Goal: Task Accomplishment & Management: Complete application form

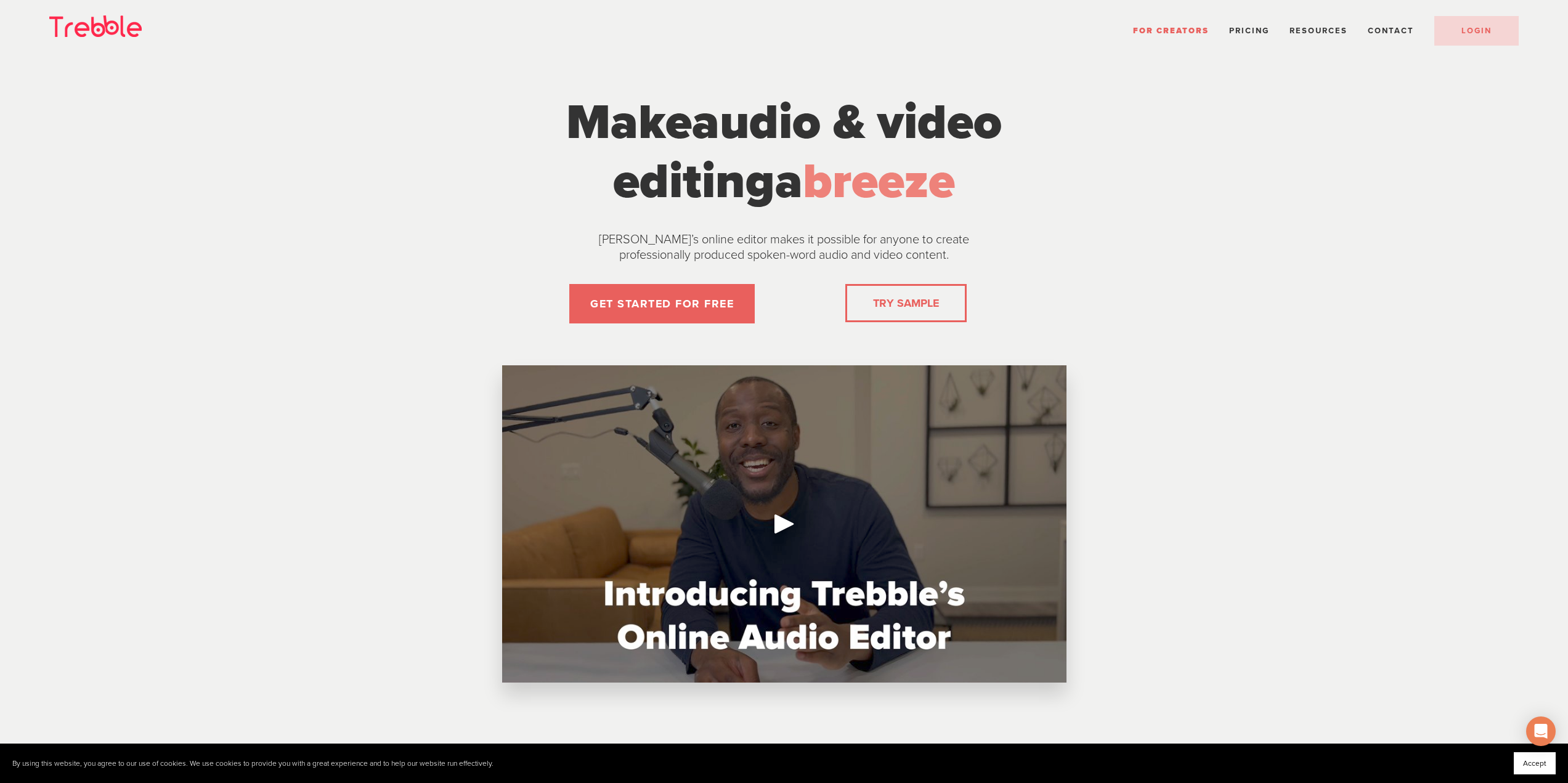
click at [903, 297] on link "TRY SAMPLE" at bounding box center [906, 303] width 76 height 24
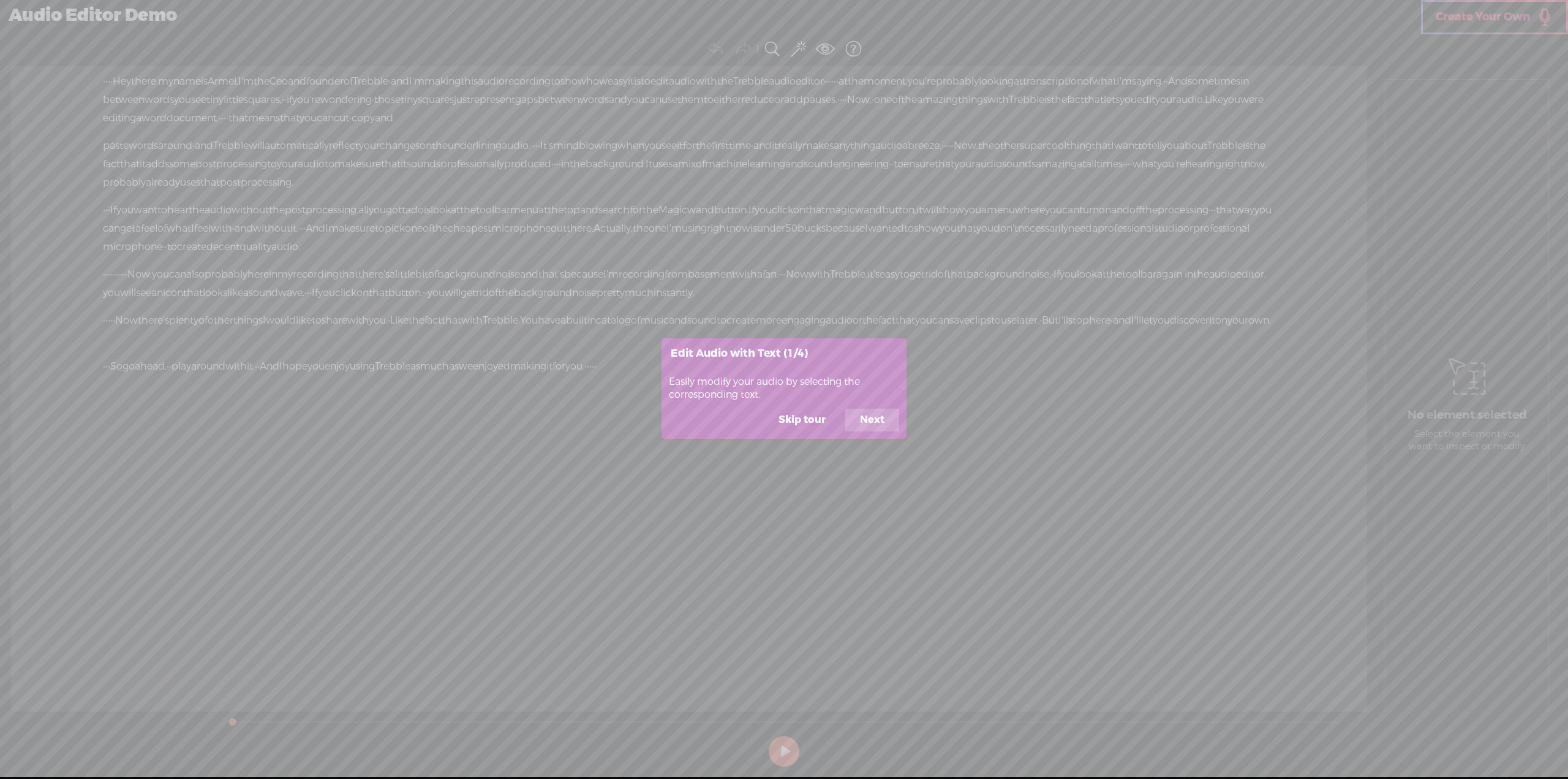
click at [832, 425] on button "Skip tour" at bounding box center [801, 420] width 76 height 23
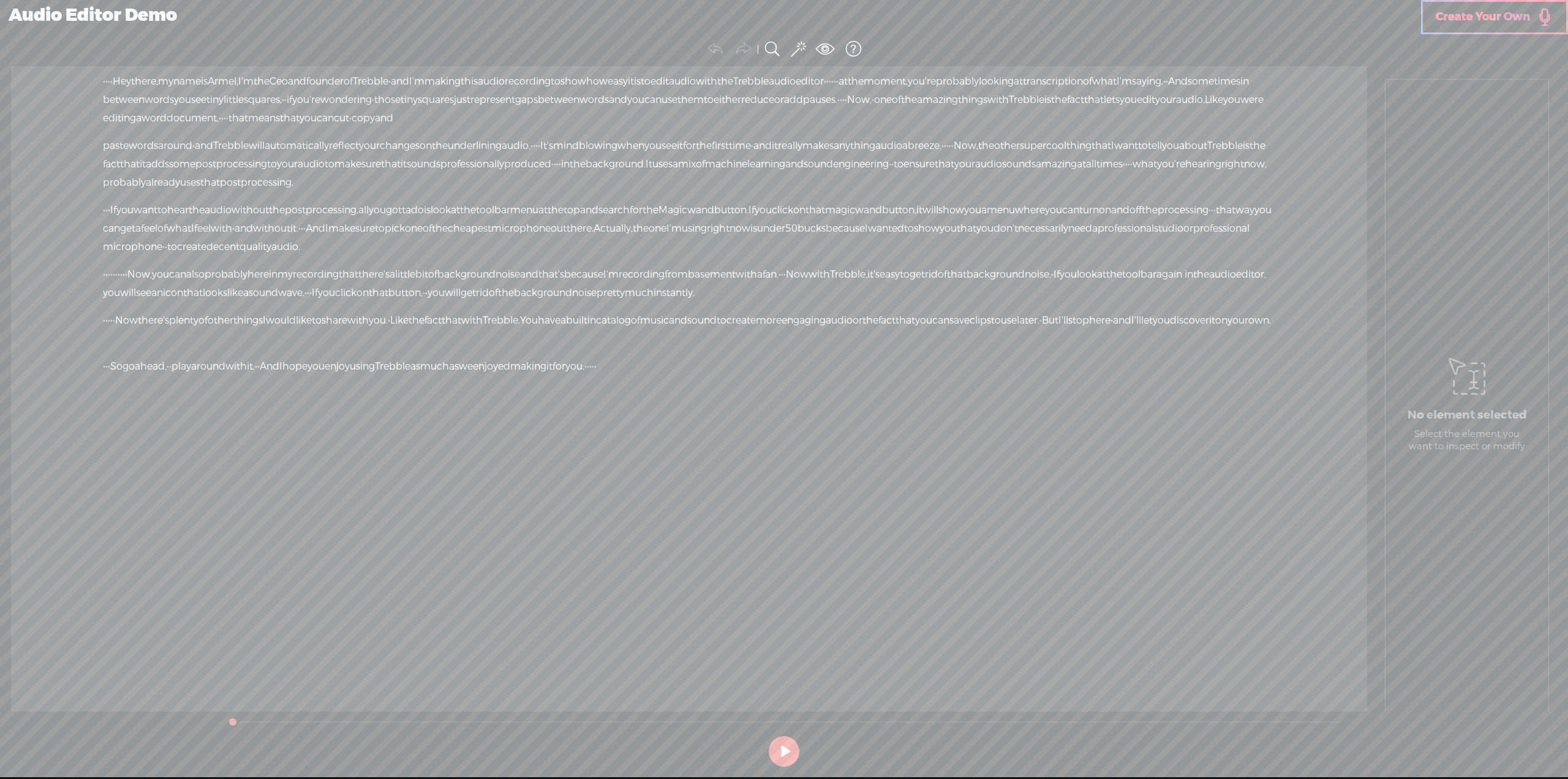
drag, startPoint x: 779, startPoint y: 757, endPoint x: 787, endPoint y: 758, distance: 8.1
click at [779, 758] on button at bounding box center [784, 751] width 31 height 31
click at [788, 757] on section at bounding box center [784, 751] width 1121 height 40
click at [781, 752] on section at bounding box center [784, 751] width 1121 height 40
click at [0, 0] on button at bounding box center [0, 0] width 0 height 0
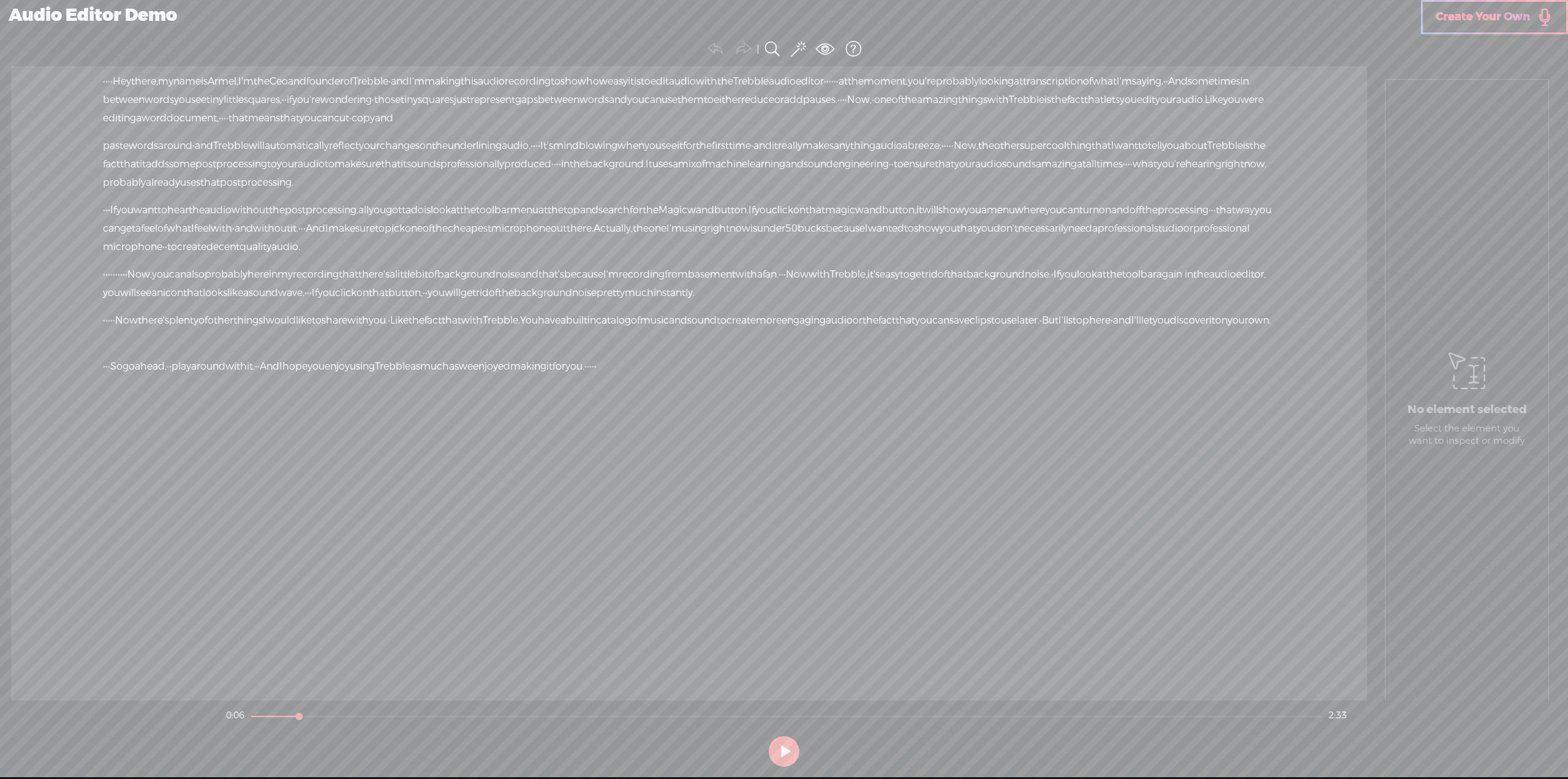
click at [1478, 20] on span "Create Your Own" at bounding box center [1483, 17] width 94 height 14
click at [1471, 396] on icon at bounding box center [1467, 371] width 37 height 63
click at [1472, 395] on icon at bounding box center [1467, 371] width 37 height 63
click at [1475, 395] on icon at bounding box center [1467, 371] width 37 height 63
click at [1476, 396] on icon at bounding box center [1467, 371] width 37 height 63
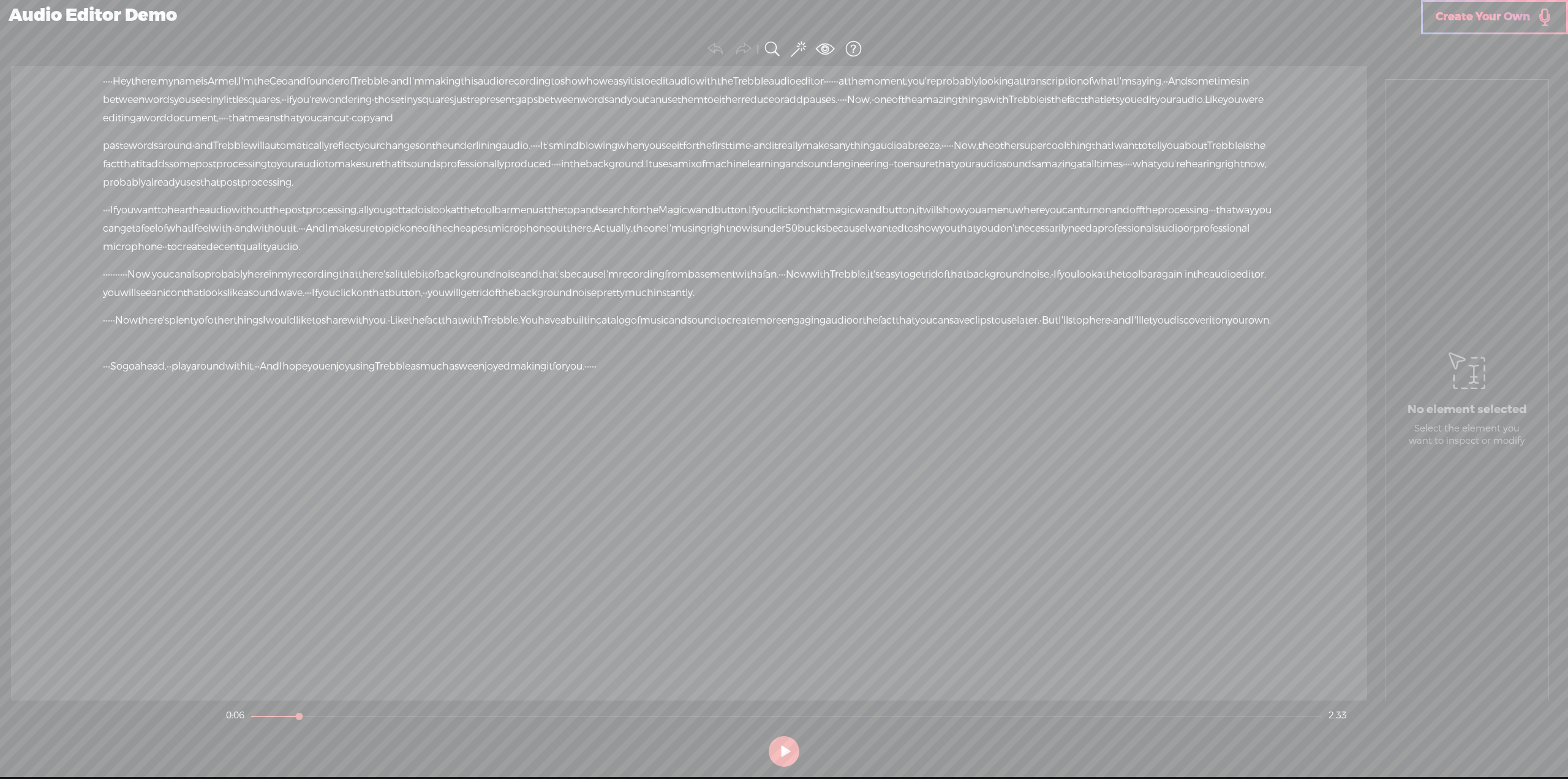
click at [630, 321] on span "catalog" at bounding box center [613, 320] width 35 height 18
click at [504, 155] on span "professionally" at bounding box center [471, 164] width 64 height 18
click at [1495, 28] on link "Create Your Own" at bounding box center [1494, 17] width 147 height 34
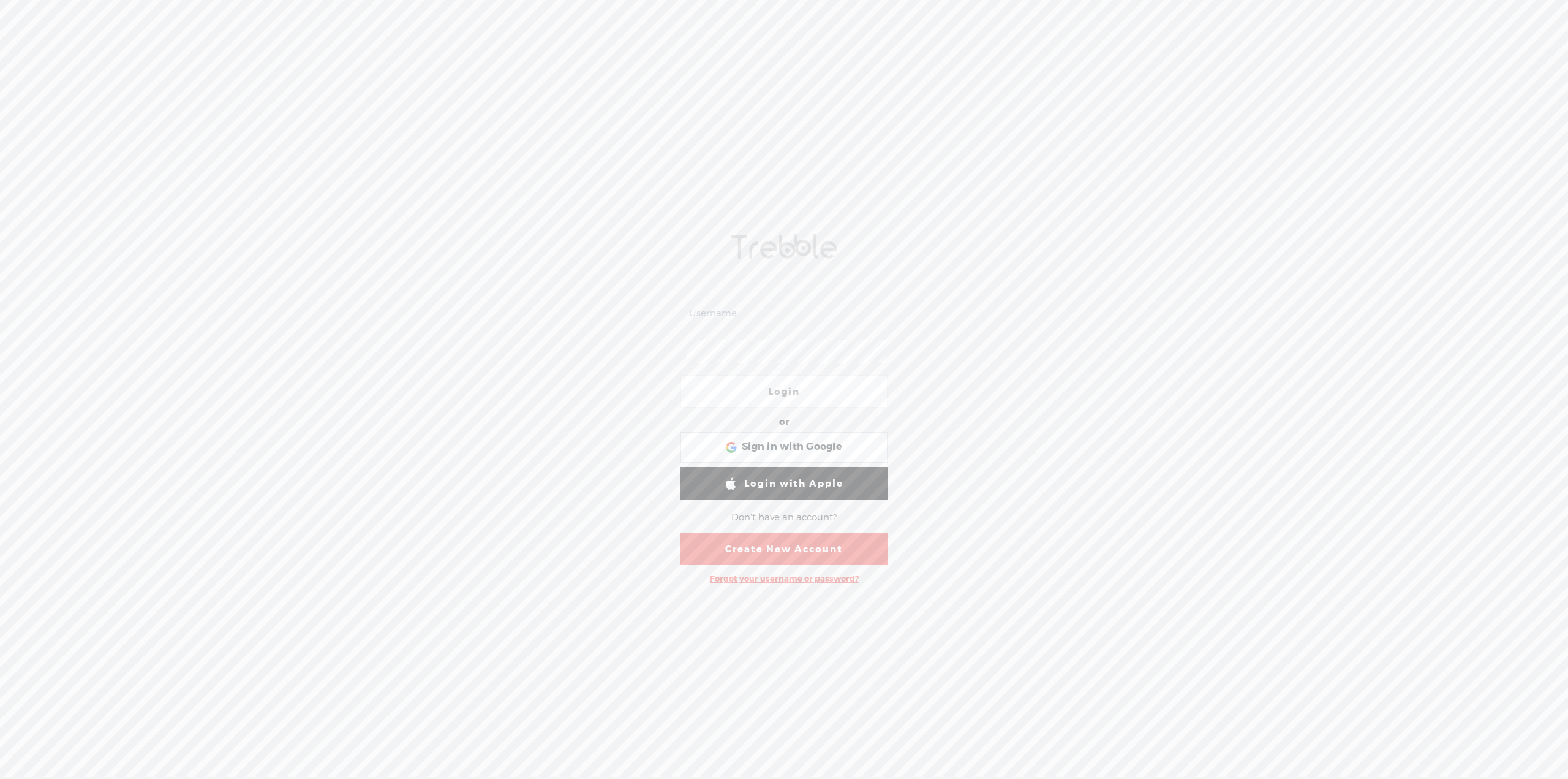
click at [738, 313] on input "text" at bounding box center [787, 314] width 199 height 24
click at [829, 447] on span "Sign in with Google" at bounding box center [792, 447] width 101 height 13
click at [721, 307] on input "text" at bounding box center [787, 314] width 199 height 24
click at [1039, 478] on div "Login or Login with Facebook Sign in with Google Sign in with Google. Opens in …" at bounding box center [784, 406] width 1568 height 746
click at [792, 556] on link "Create New Account" at bounding box center [784, 548] width 208 height 31
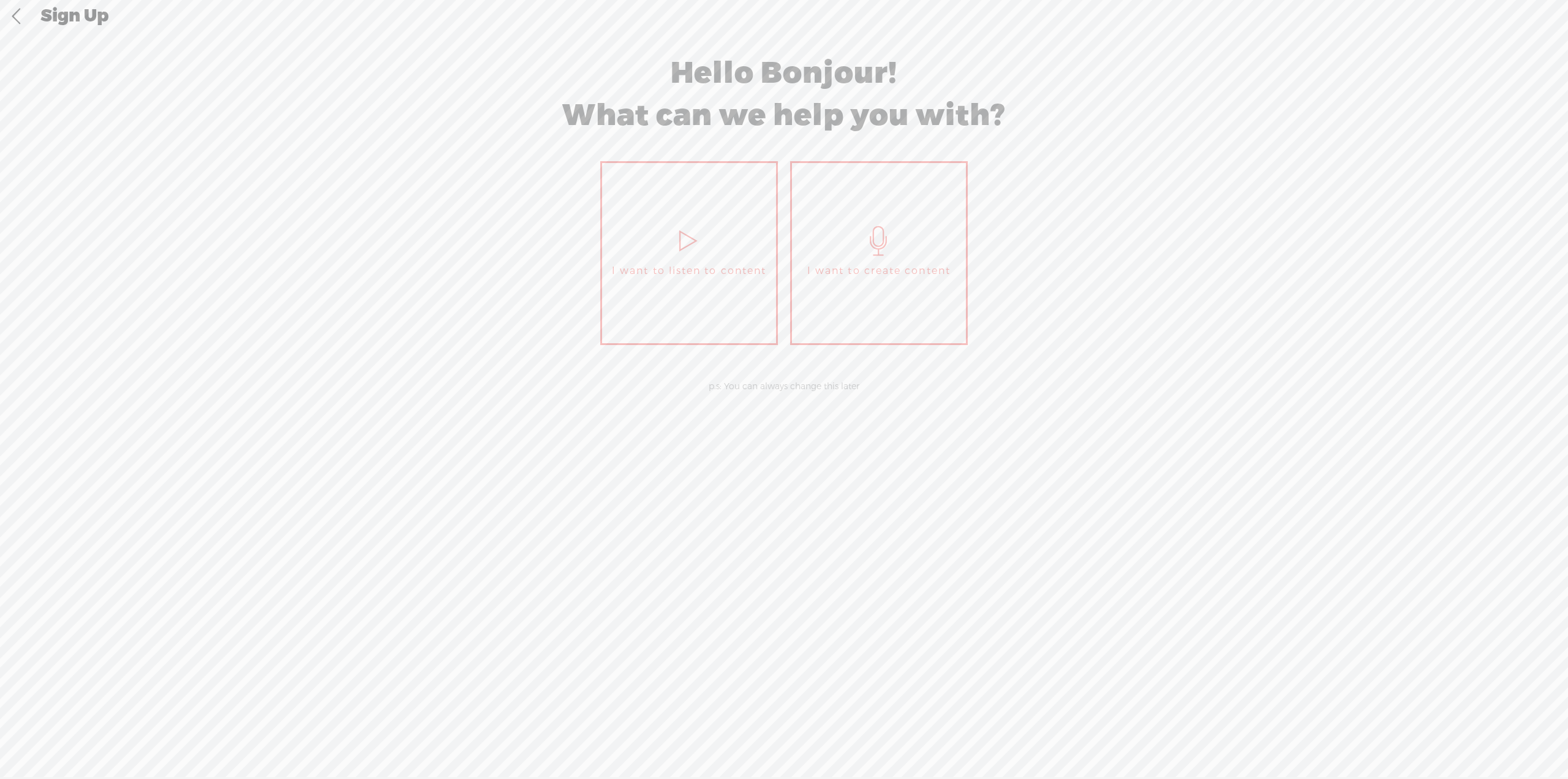
click at [860, 307] on link "I want to create content" at bounding box center [879, 252] width 178 height 184
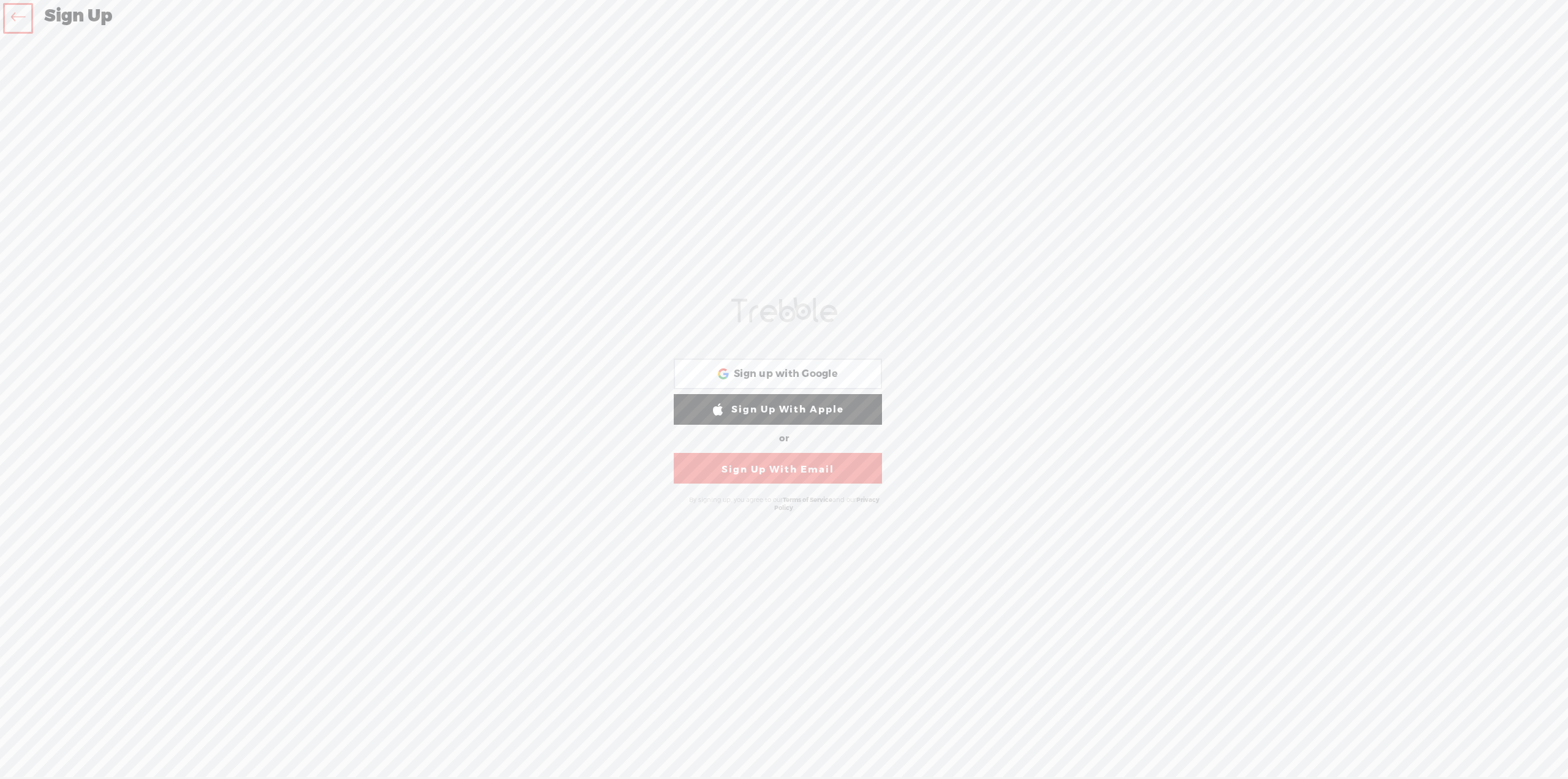
click at [789, 473] on link "Sign Up With Email" at bounding box center [778, 468] width 208 height 31
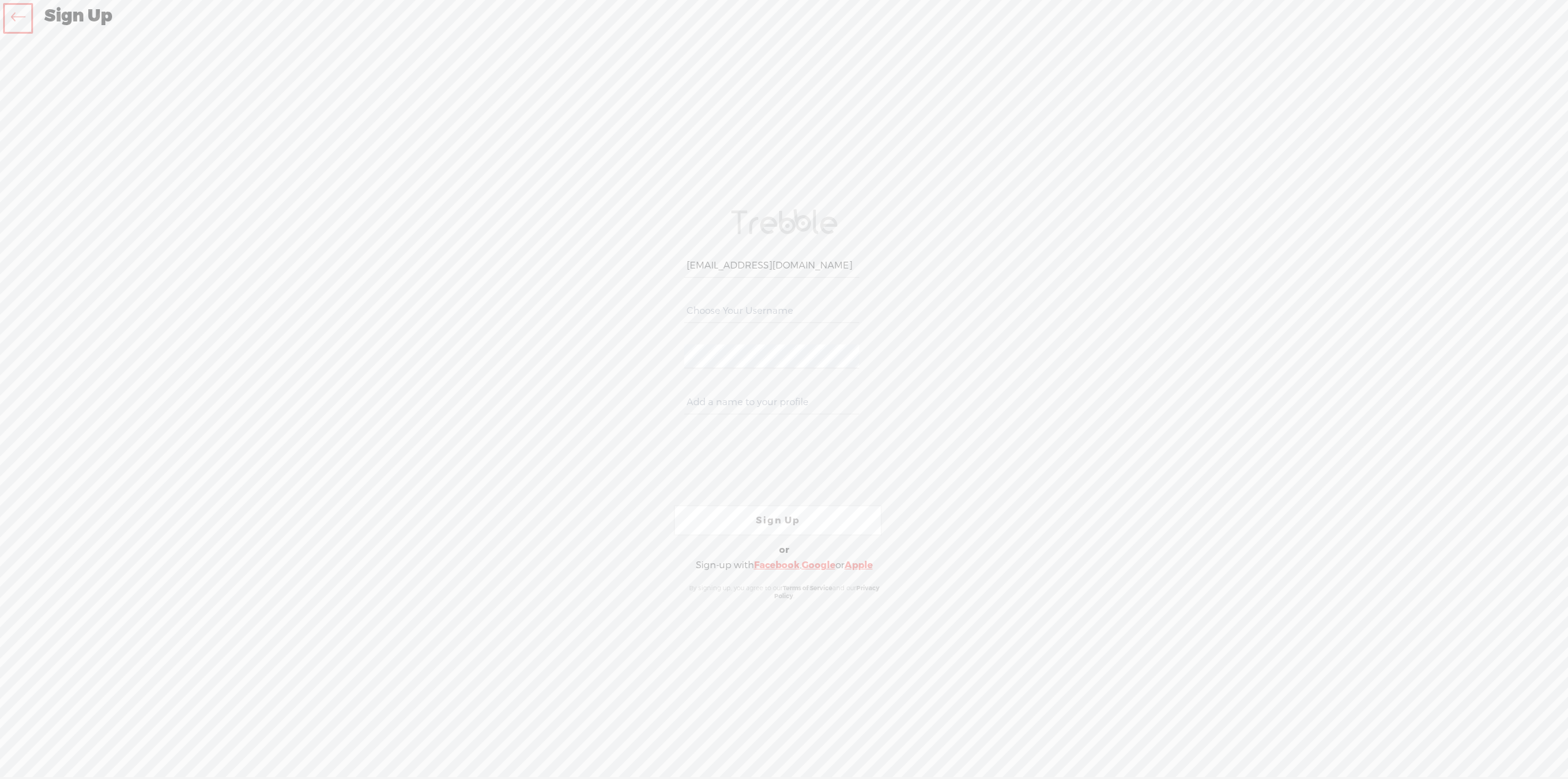
type input "thomasdesleitch@gmail.com"
click at [787, 313] on input "text" at bounding box center [771, 311] width 174 height 24
type input "l"
type input "s"
click at [695, 310] on input "shboobie" at bounding box center [771, 311] width 174 height 24
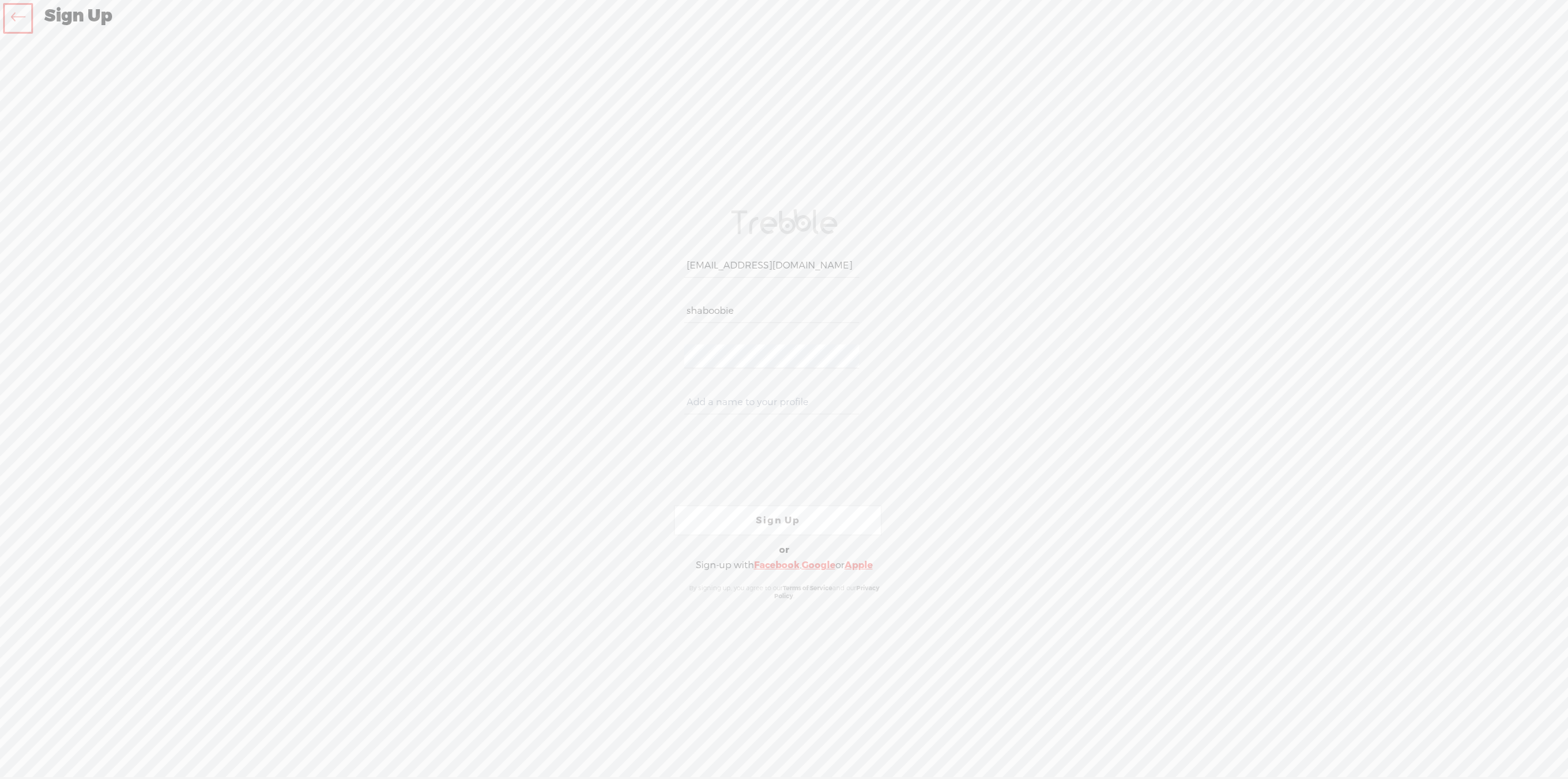
type input "shaboobie"
click at [695, 405] on input "text" at bounding box center [771, 402] width 174 height 24
type input "T"
drag, startPoint x: 752, startPoint y: 402, endPoint x: 617, endPoint y: 410, distance: 135.2
click at [617, 410] on div "Your content channel is ready! Create an account to finish the set up thomasdes…" at bounding box center [784, 404] width 643 height 718
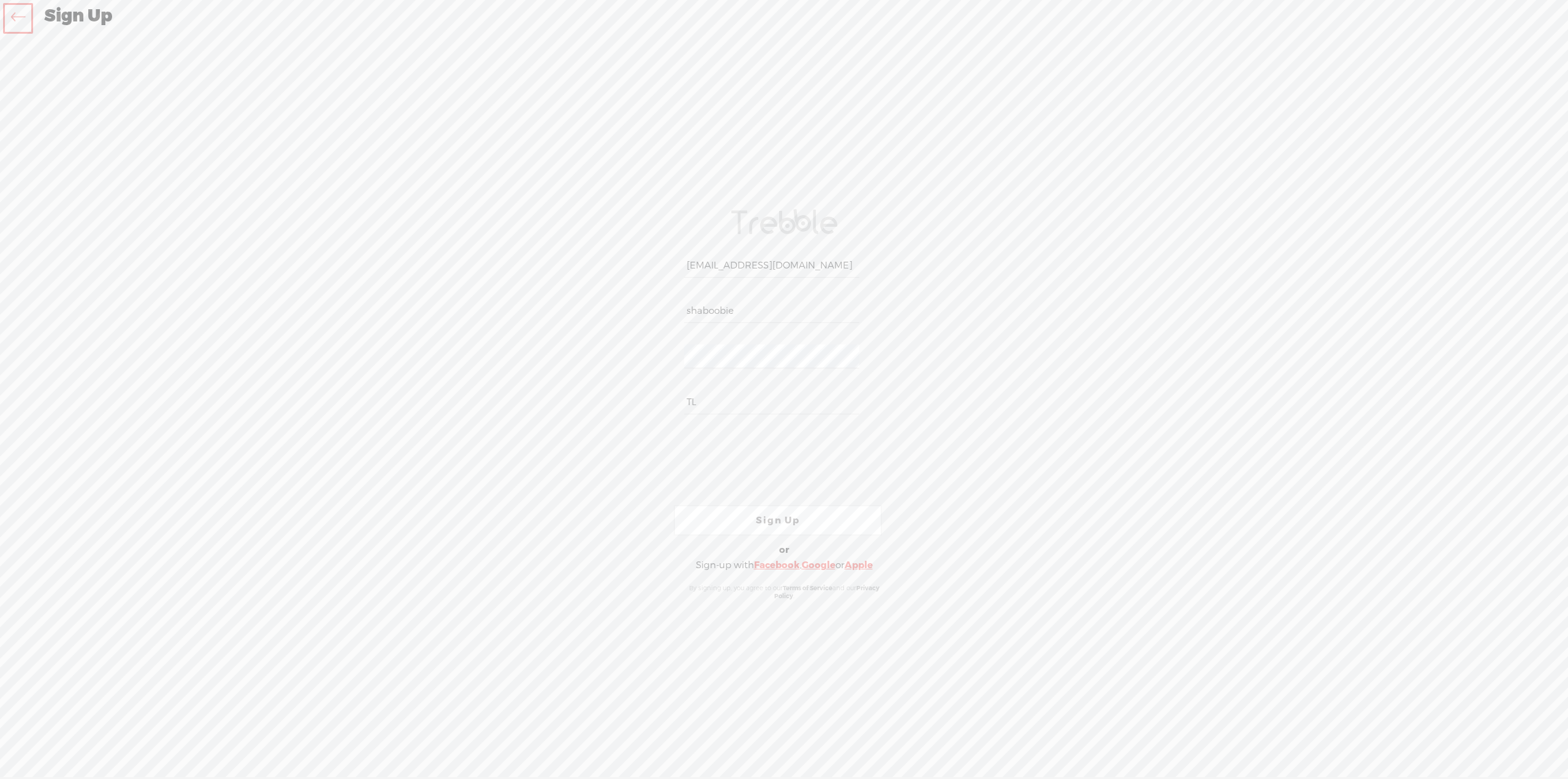
type input "TL"
click at [785, 522] on link "Sign Up" at bounding box center [778, 520] width 208 height 31
type input "shaboobie"
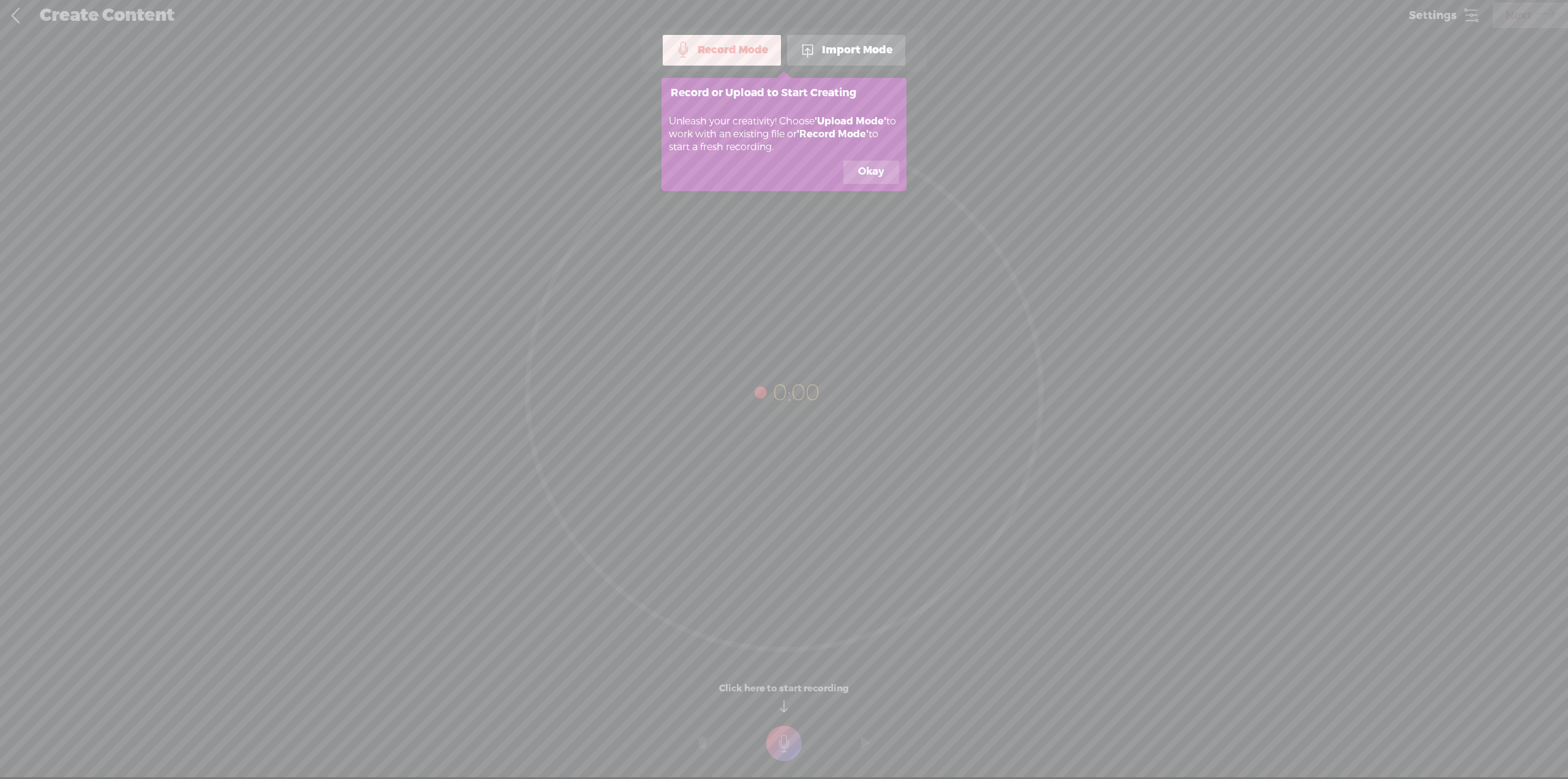
click at [1018, 124] on icon at bounding box center [784, 389] width 1568 height 779
click at [888, 47] on div "Import Mode" at bounding box center [846, 50] width 119 height 31
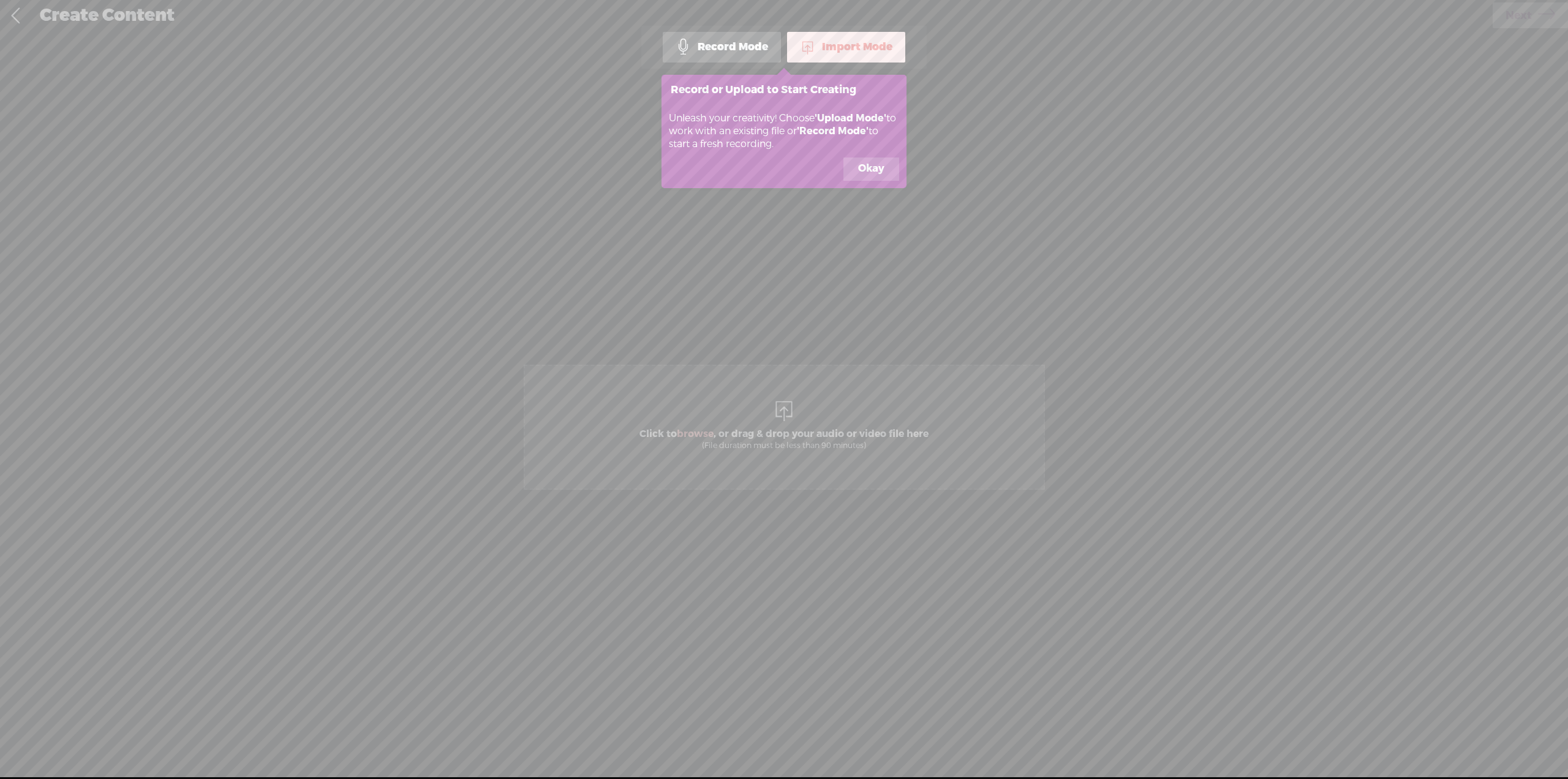
click at [868, 169] on button "Okay" at bounding box center [871, 169] width 56 height 23
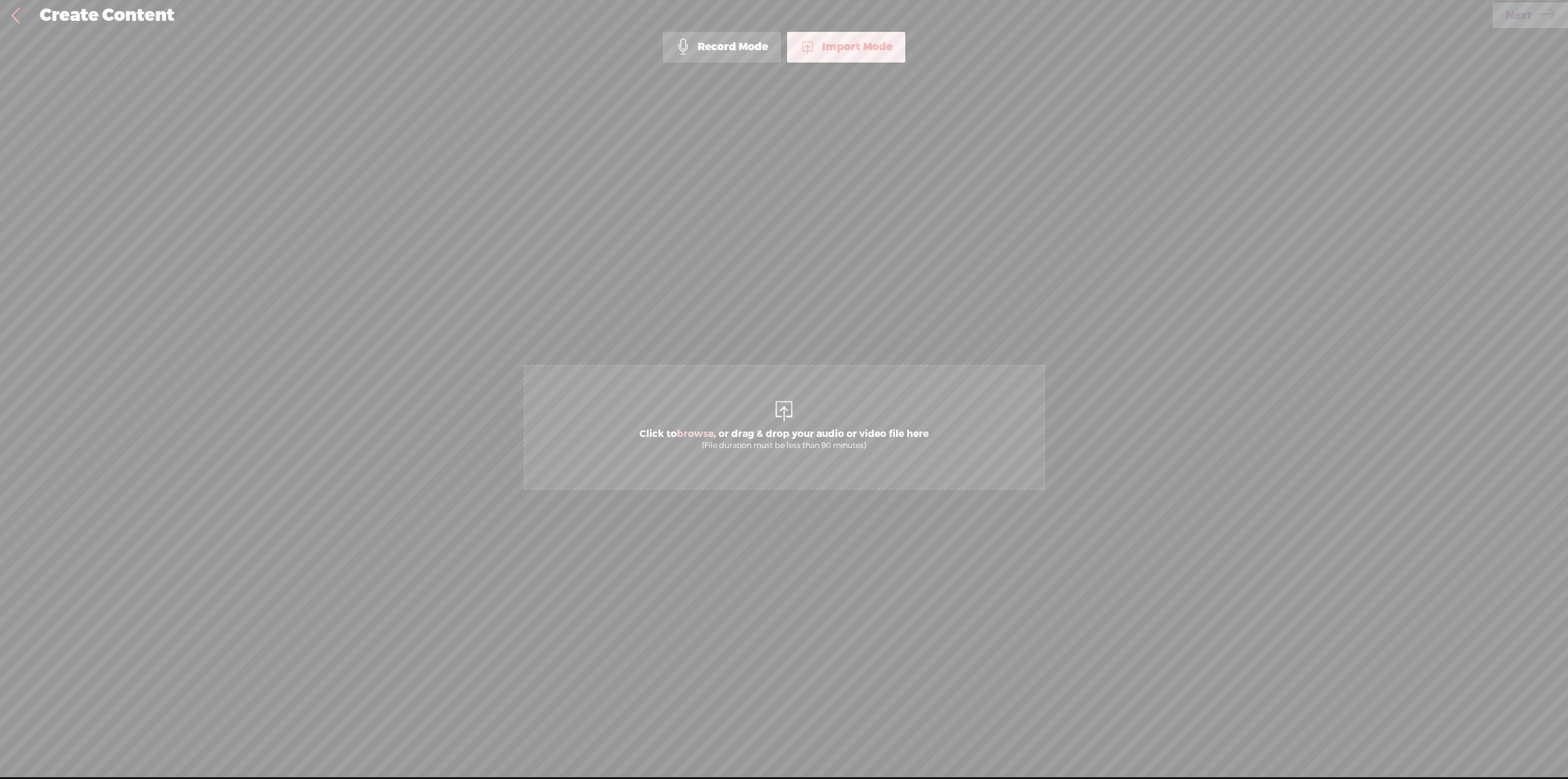
click at [815, 444] on div "(File duration must be less than 90 minutes)" at bounding box center [784, 445] width 289 height 10
click at [1545, 18] on icon at bounding box center [1546, 15] width 17 height 31
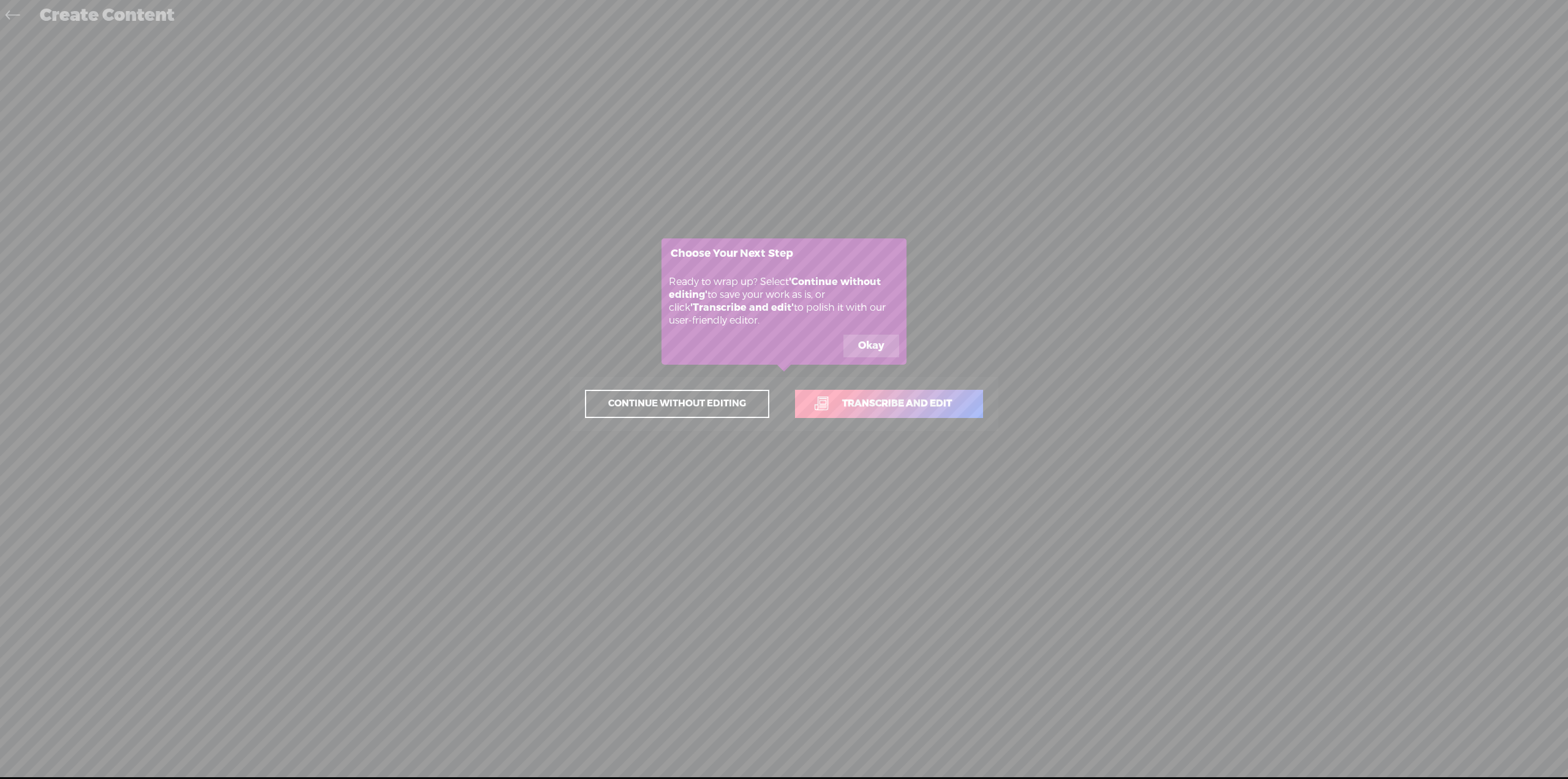
click at [868, 412] on link "Transcribe and edit" at bounding box center [888, 403] width 188 height 28
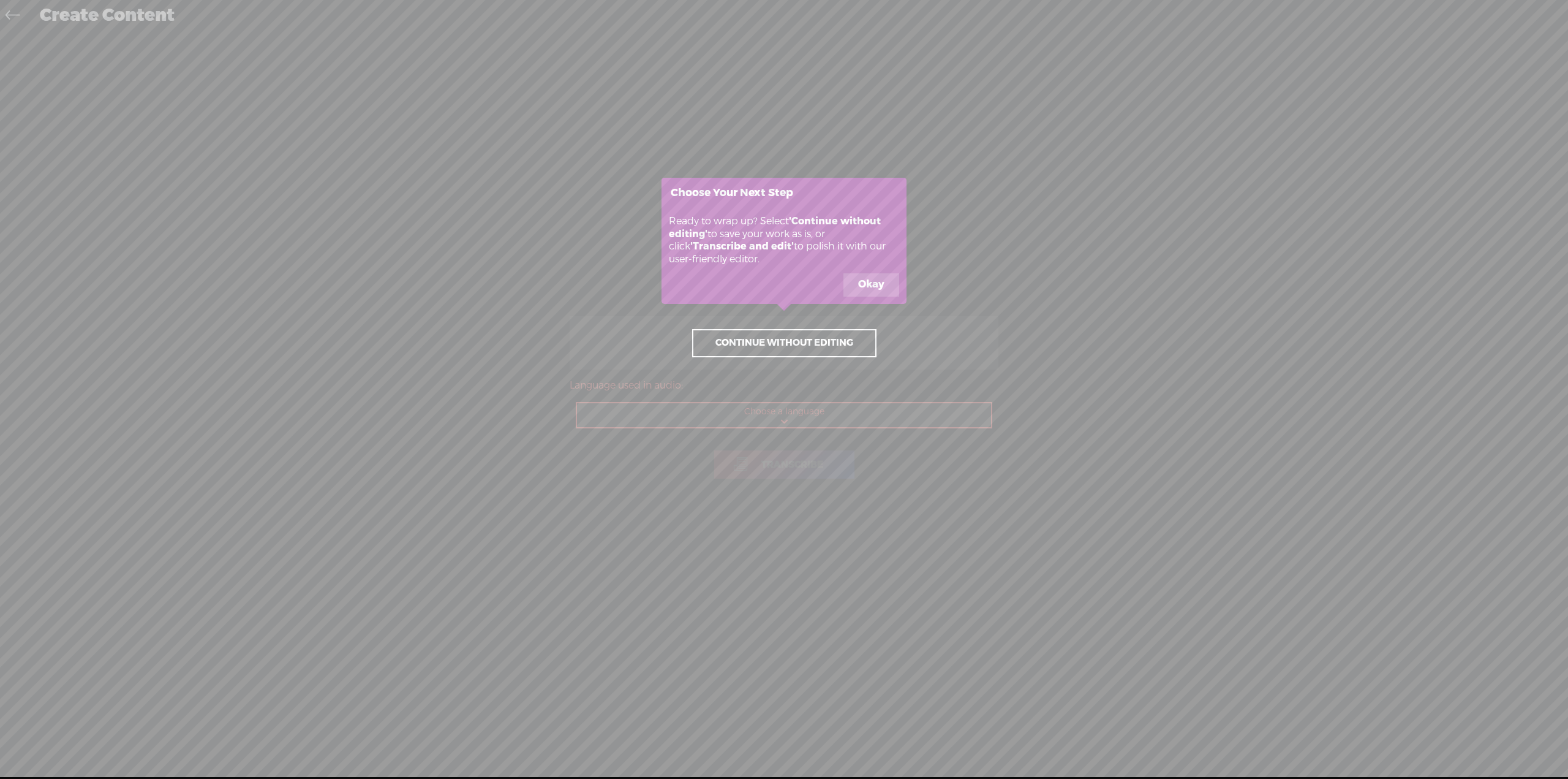
click at [806, 346] on span "Continue without editing" at bounding box center [784, 342] width 163 height 17
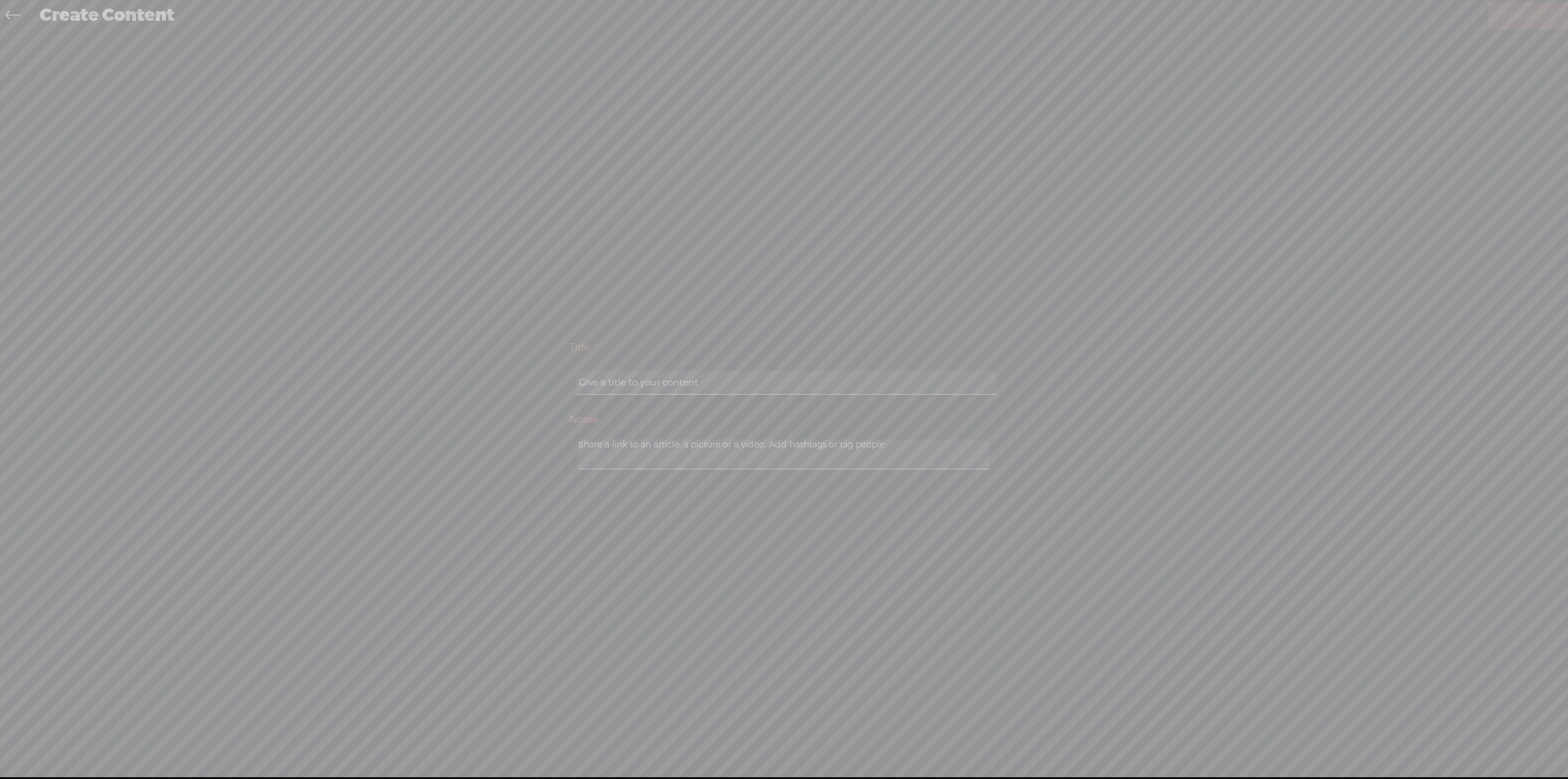
click at [13, 17] on icon at bounding box center [285, 389] width 2567 height 779
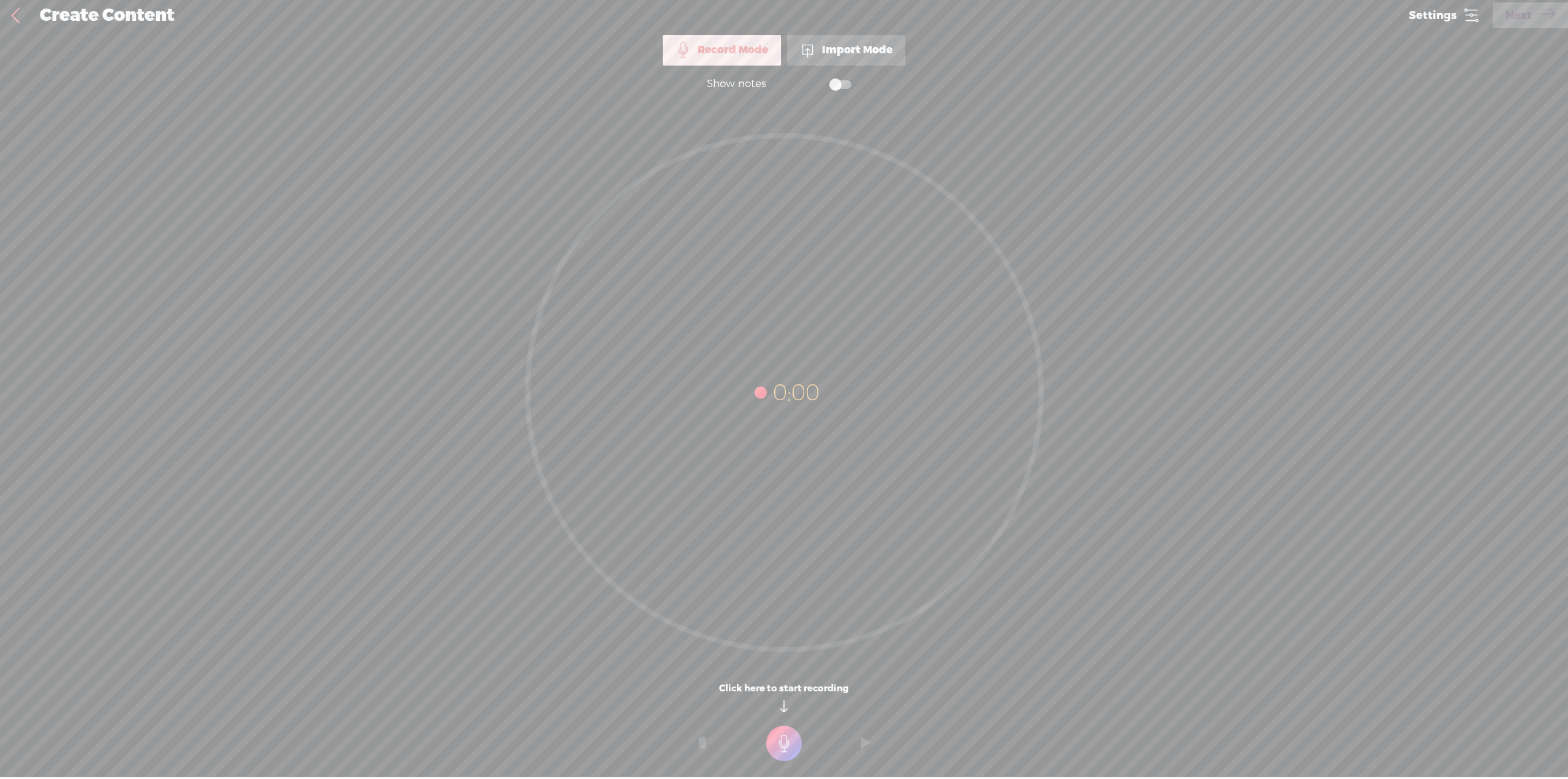
click at [786, 417] on icon at bounding box center [784, 393] width 514 height 514
click at [1150, 636] on div "0:00" at bounding box center [784, 385] width 1568 height 565
click at [865, 49] on div "Import Mode" at bounding box center [846, 50] width 119 height 31
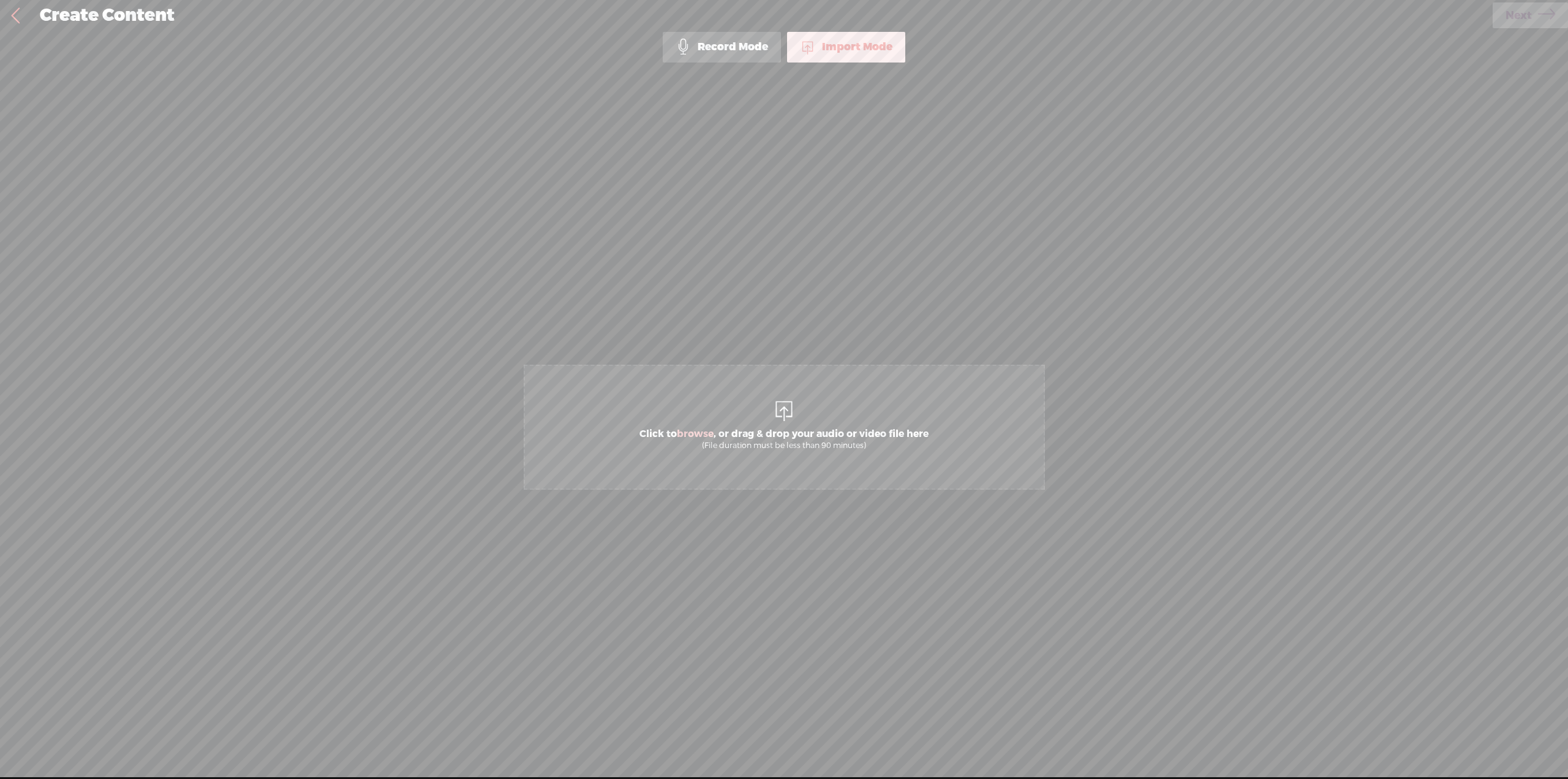
click at [741, 41] on div "Record Mode" at bounding box center [722, 47] width 119 height 31
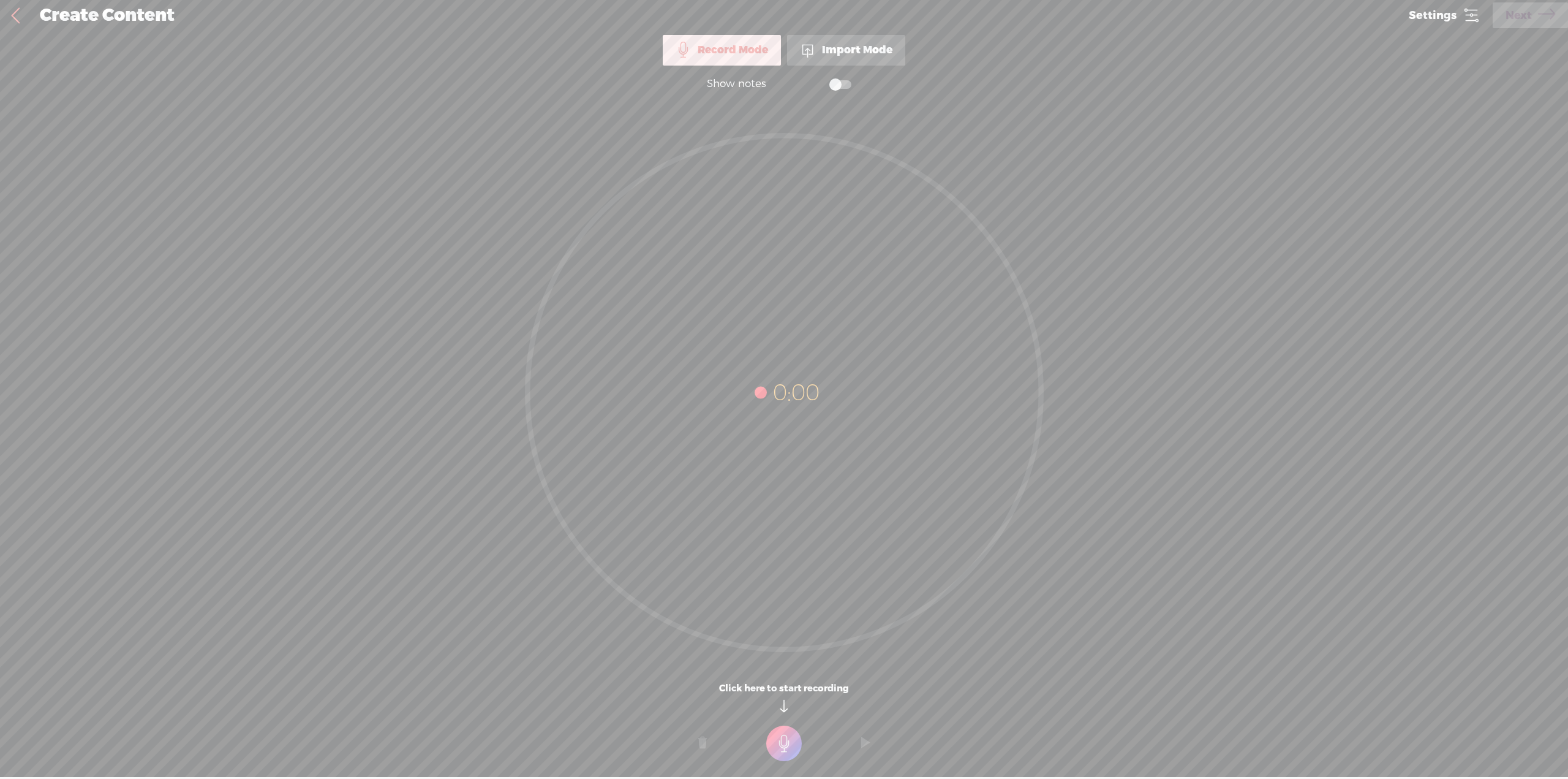
click at [893, 58] on div "Import Mode" at bounding box center [846, 50] width 119 height 31
